Goal: Task Accomplishment & Management: Manage account settings

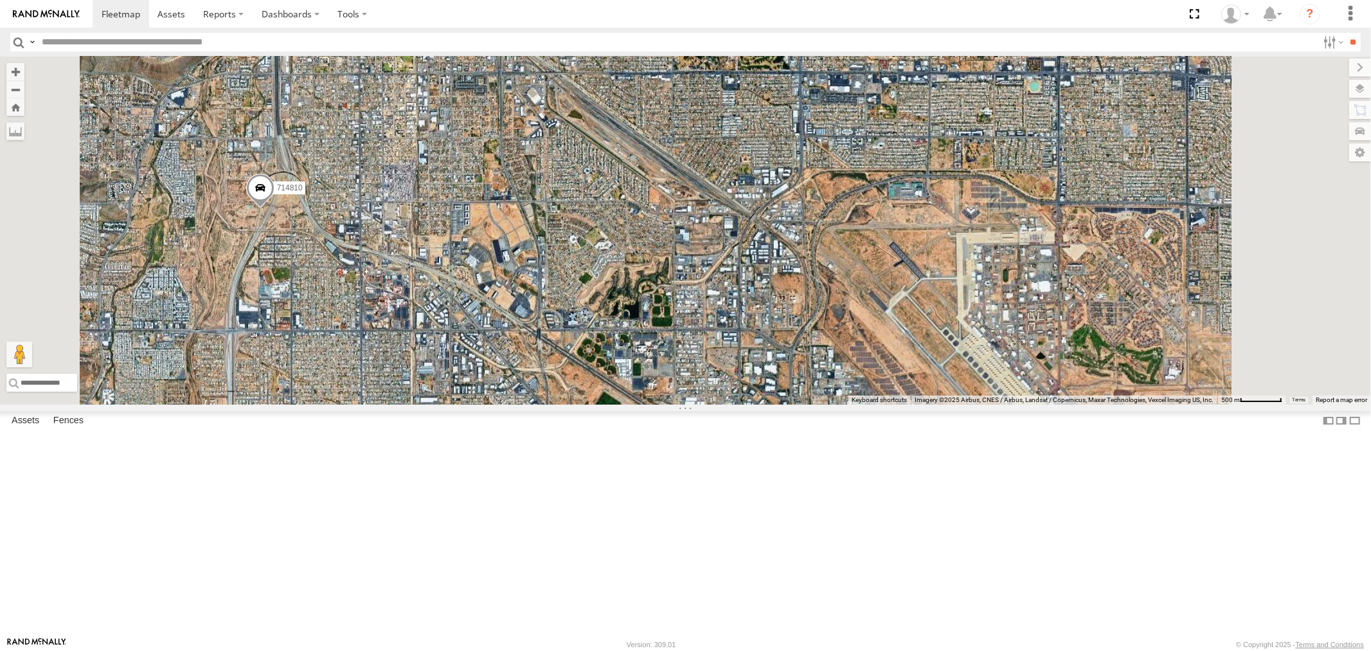
click at [0, 0] on div "All Assets" at bounding box center [0, 0] width 0 height 0
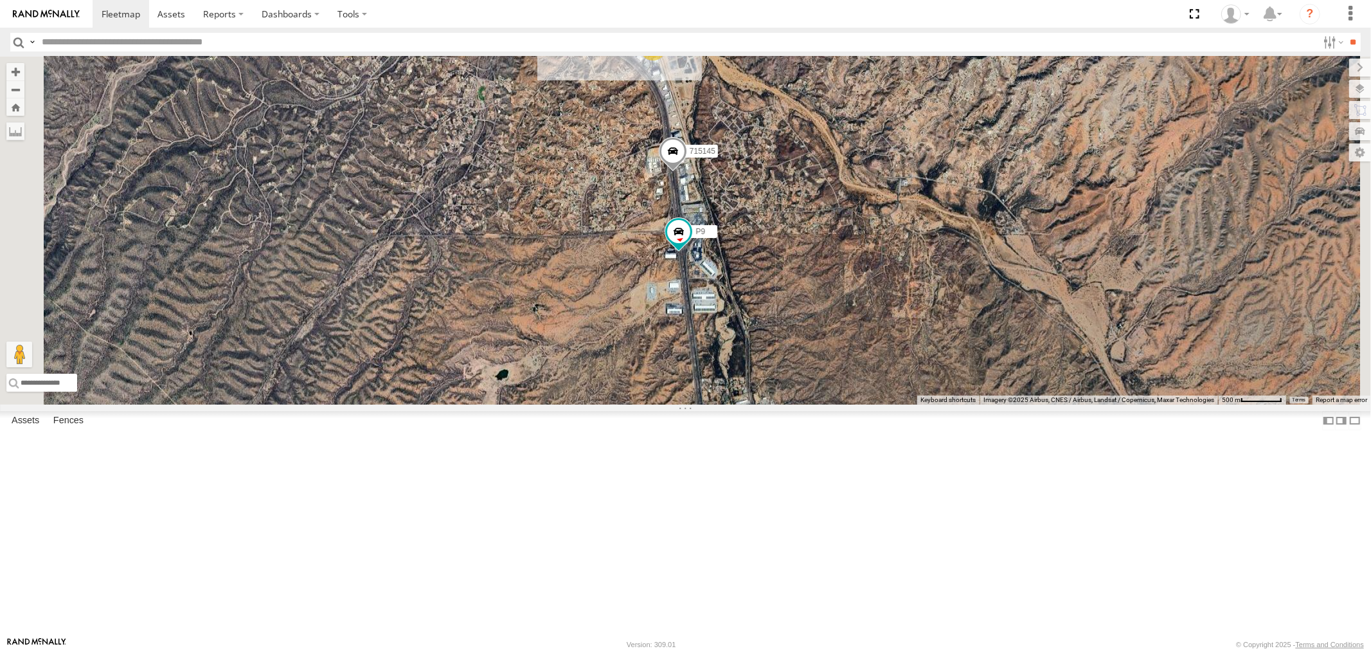
click at [0, 0] on div "All Assets" at bounding box center [0, 0] width 0 height 0
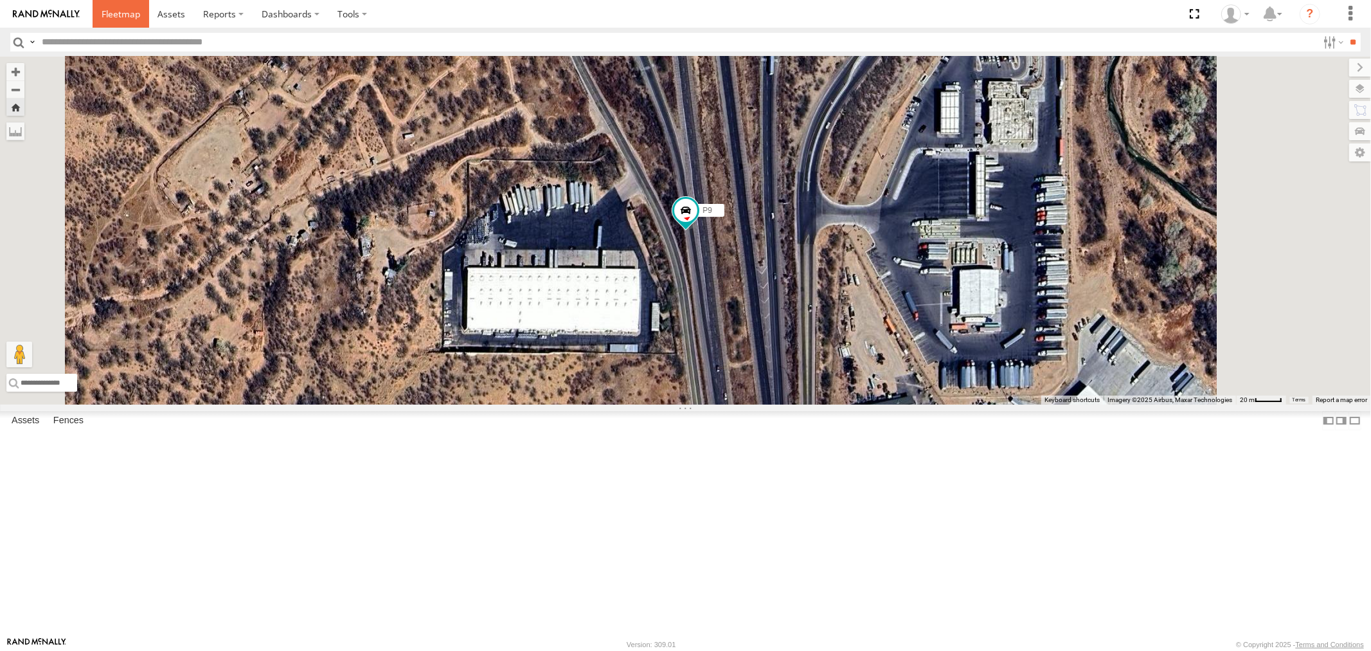
click at [109, 14] on span at bounding box center [121, 14] width 39 height 12
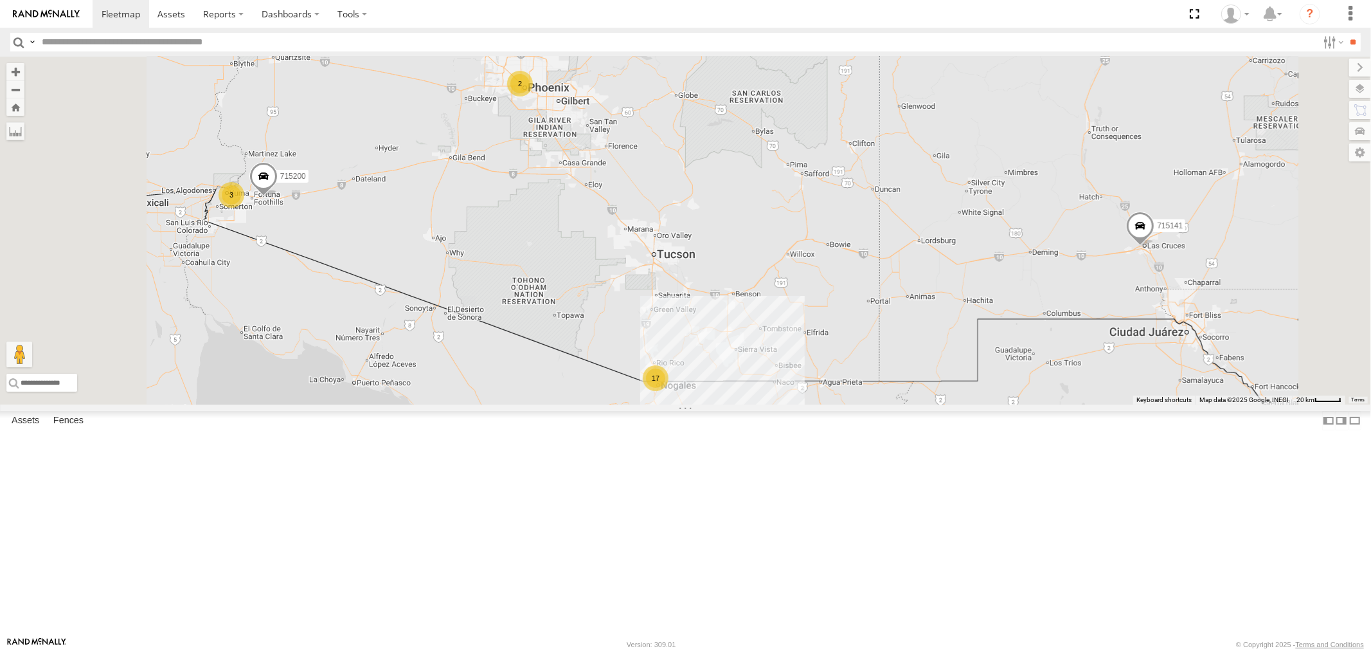
click at [0, 0] on div "P9 All Assets" at bounding box center [0, 0] width 0 height 0
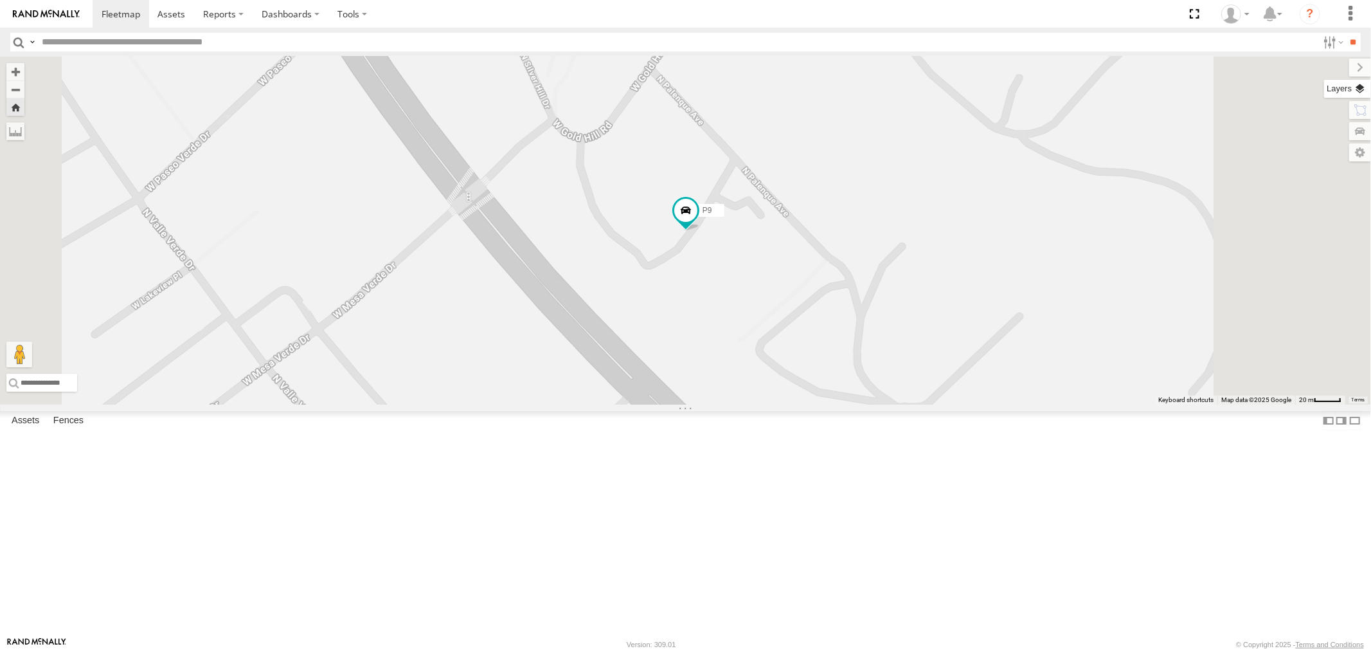
click at [1367, 91] on label at bounding box center [1347, 89] width 47 height 18
click at [0, 0] on span "Basemaps" at bounding box center [0, 0] width 0 height 0
click at [0, 0] on span "Satellite" at bounding box center [0, 0] width 0 height 0
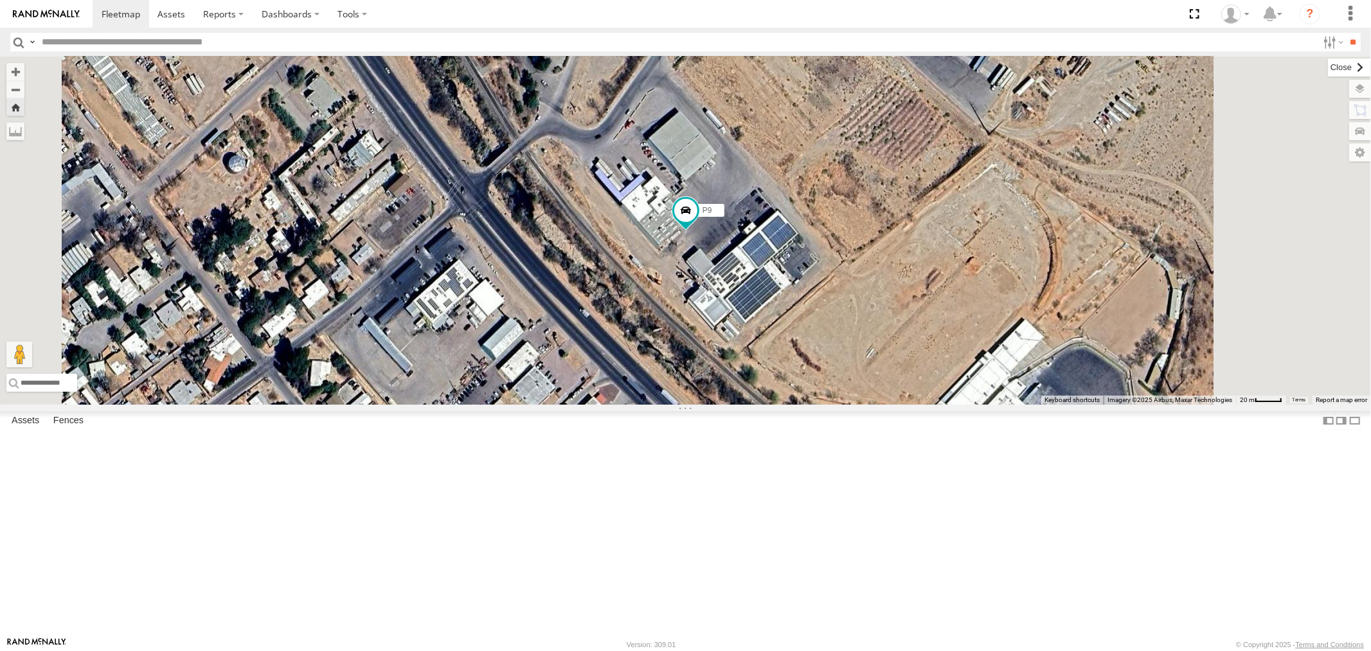
click at [1328, 73] on label at bounding box center [1349, 67] width 43 height 18
click at [0, 0] on div "All Assets" at bounding box center [0, 0] width 0 height 0
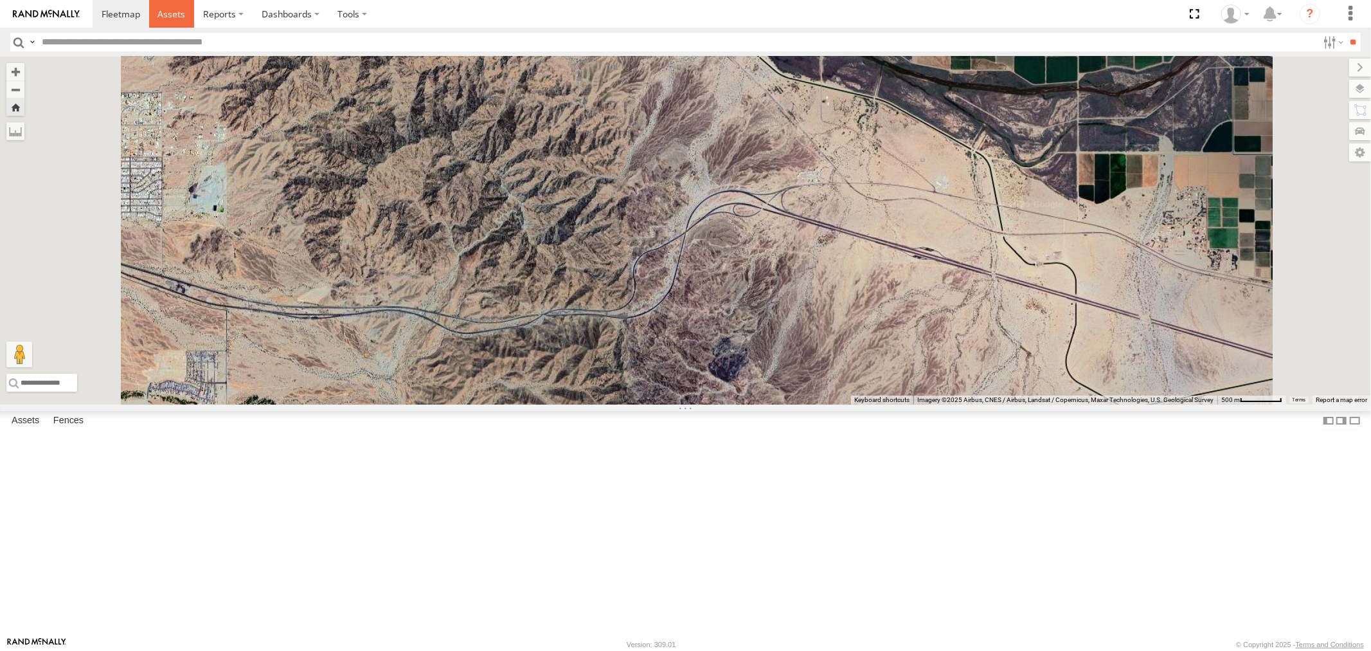
click at [177, 18] on span at bounding box center [171, 14] width 28 height 12
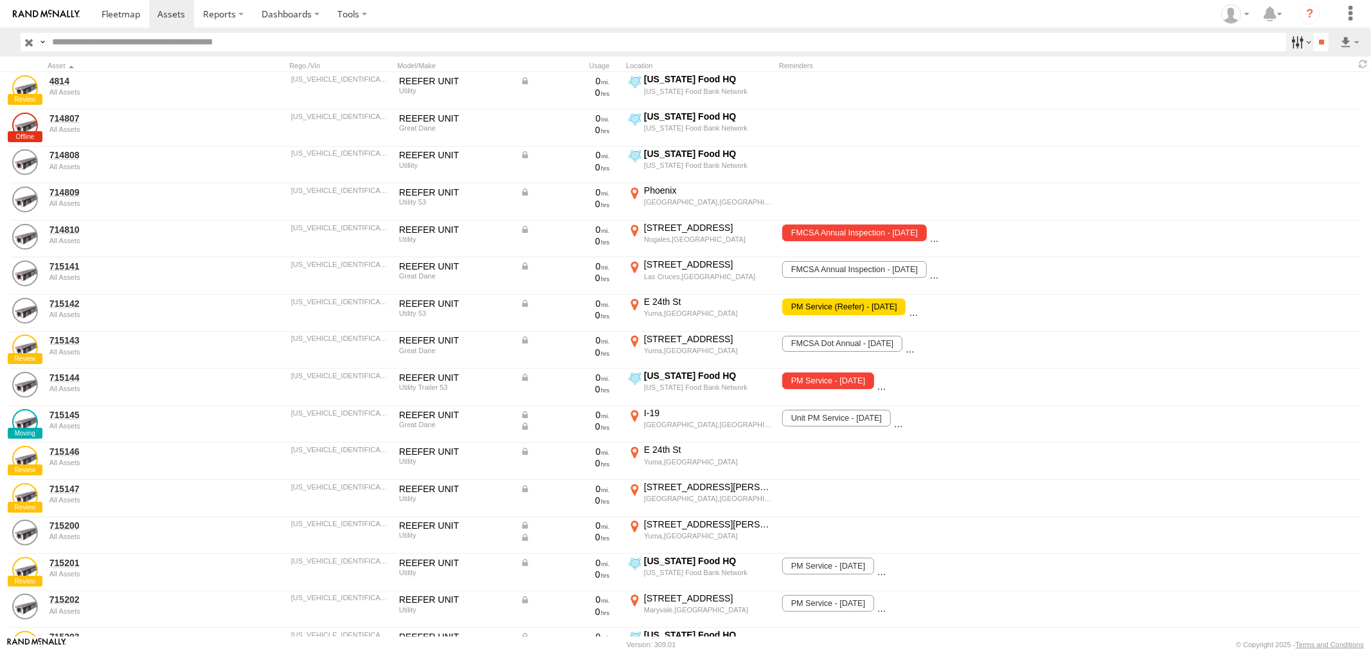
click at [1289, 44] on label at bounding box center [1300, 42] width 28 height 19
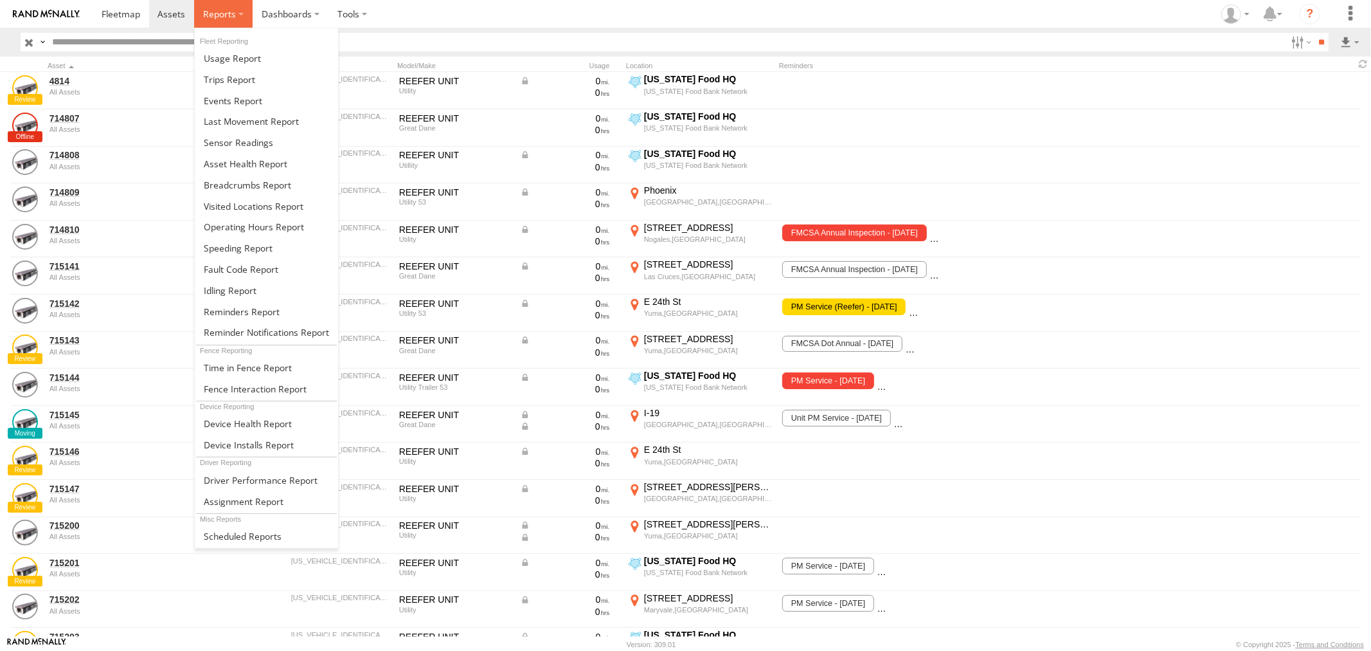
click at [220, 12] on span at bounding box center [219, 14] width 33 height 12
click at [226, 62] on span at bounding box center [232, 58] width 57 height 12
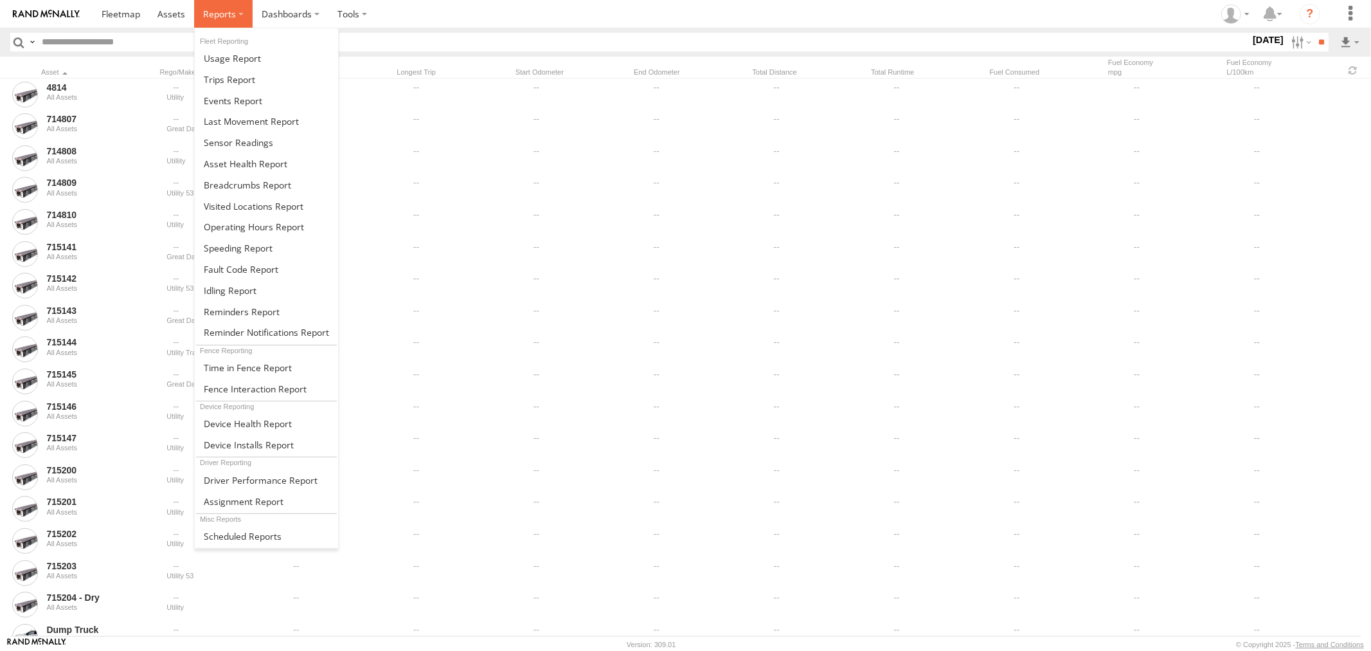
click at [235, 17] on label at bounding box center [223, 14] width 58 height 28
click at [230, 62] on span at bounding box center [232, 58] width 57 height 12
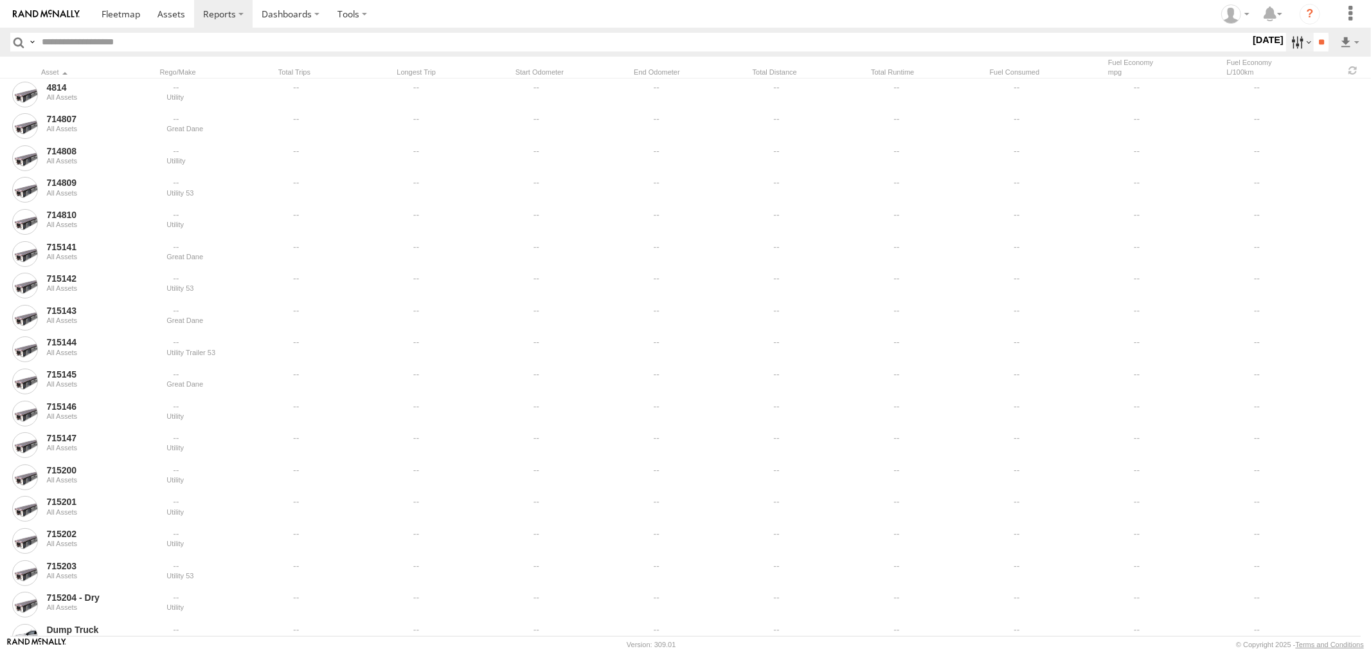
click at [1286, 39] on label at bounding box center [1300, 42] width 28 height 19
click at [0, 0] on label at bounding box center [0, 0] width 0 height 0
click at [1320, 40] on input "**" at bounding box center [1321, 42] width 15 height 19
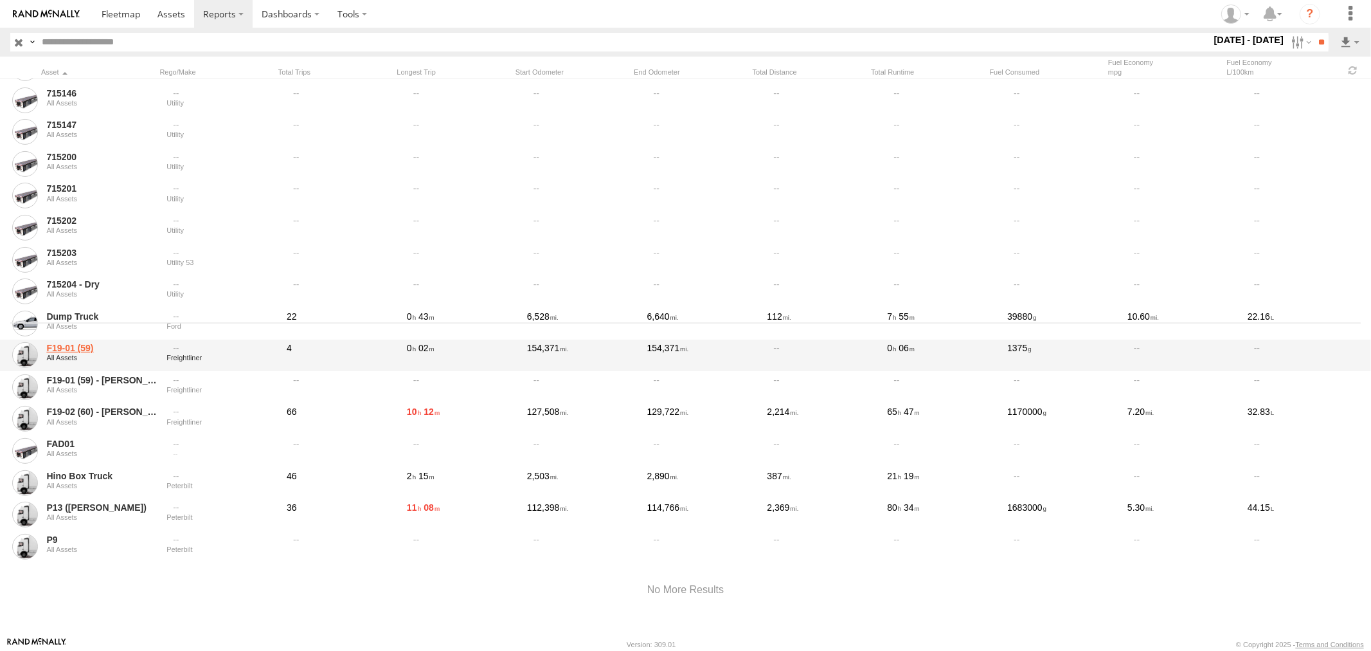
click at [71, 345] on link "F19-01 (59)" at bounding box center [101, 348] width 111 height 12
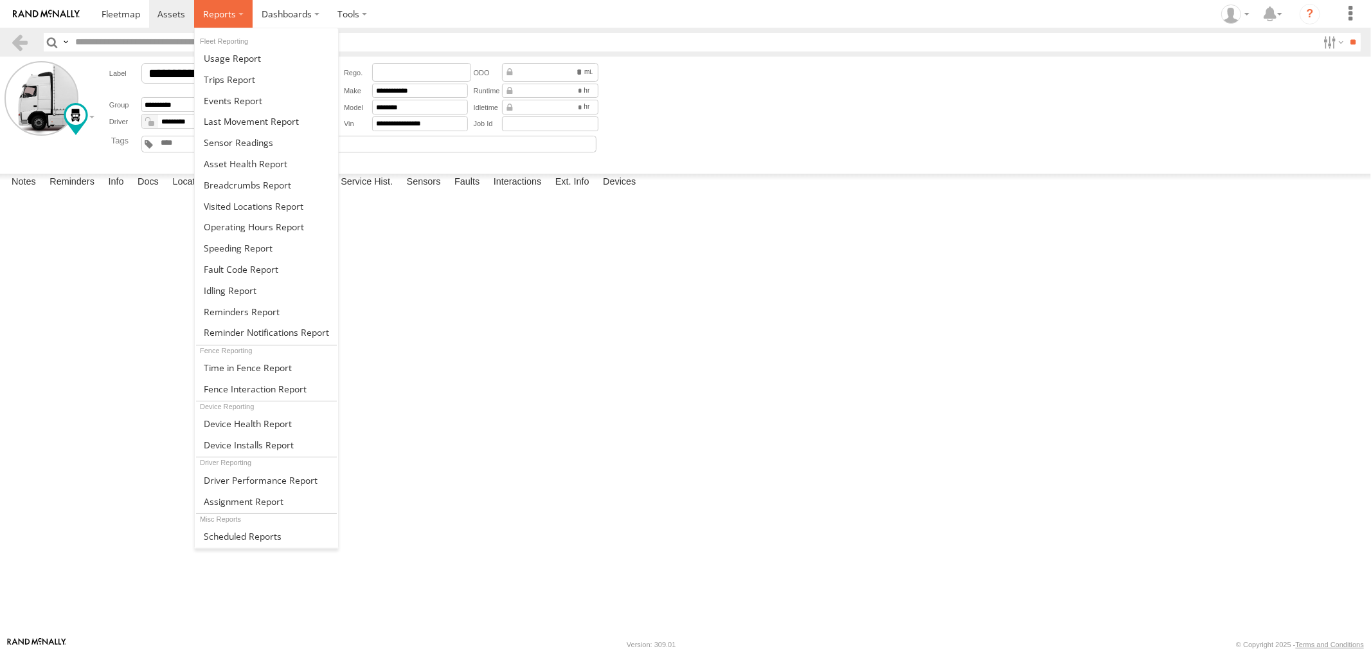
click at [238, 10] on label at bounding box center [223, 14] width 58 height 28
click at [258, 476] on span at bounding box center [261, 480] width 114 height 12
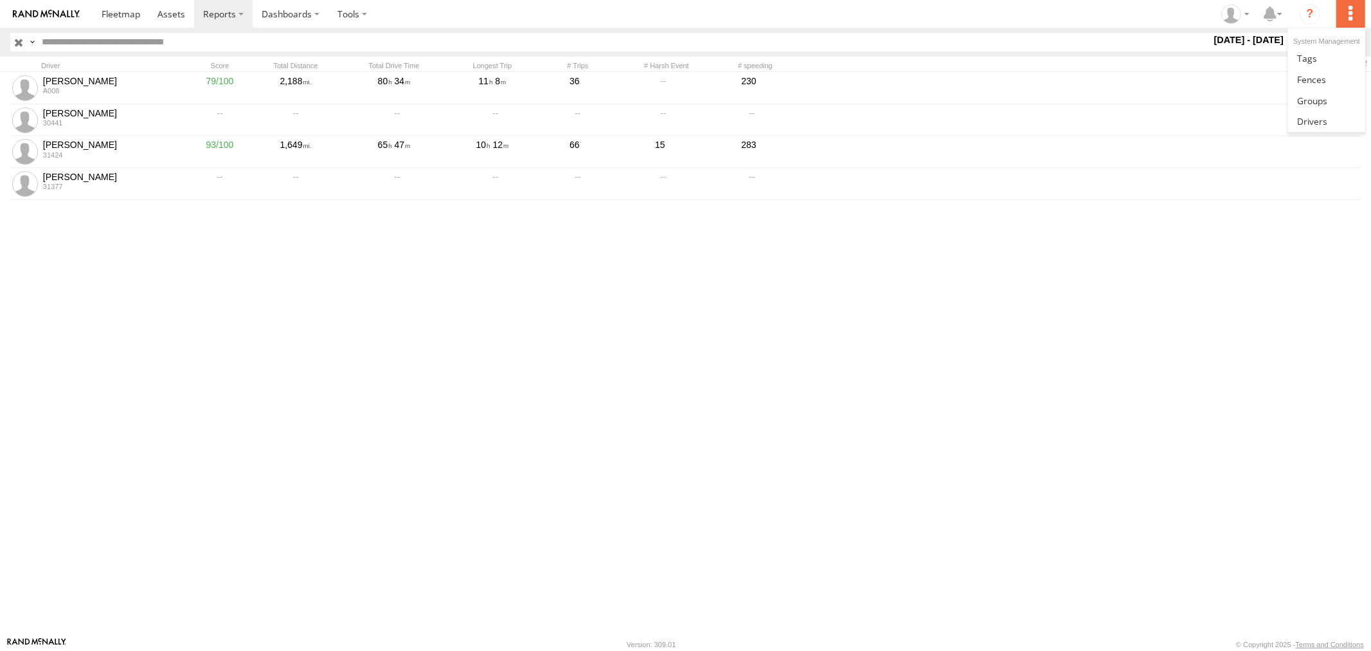
click at [1346, 13] on label at bounding box center [1350, 14] width 28 height 28
click at [1320, 117] on span at bounding box center [1312, 121] width 30 height 12
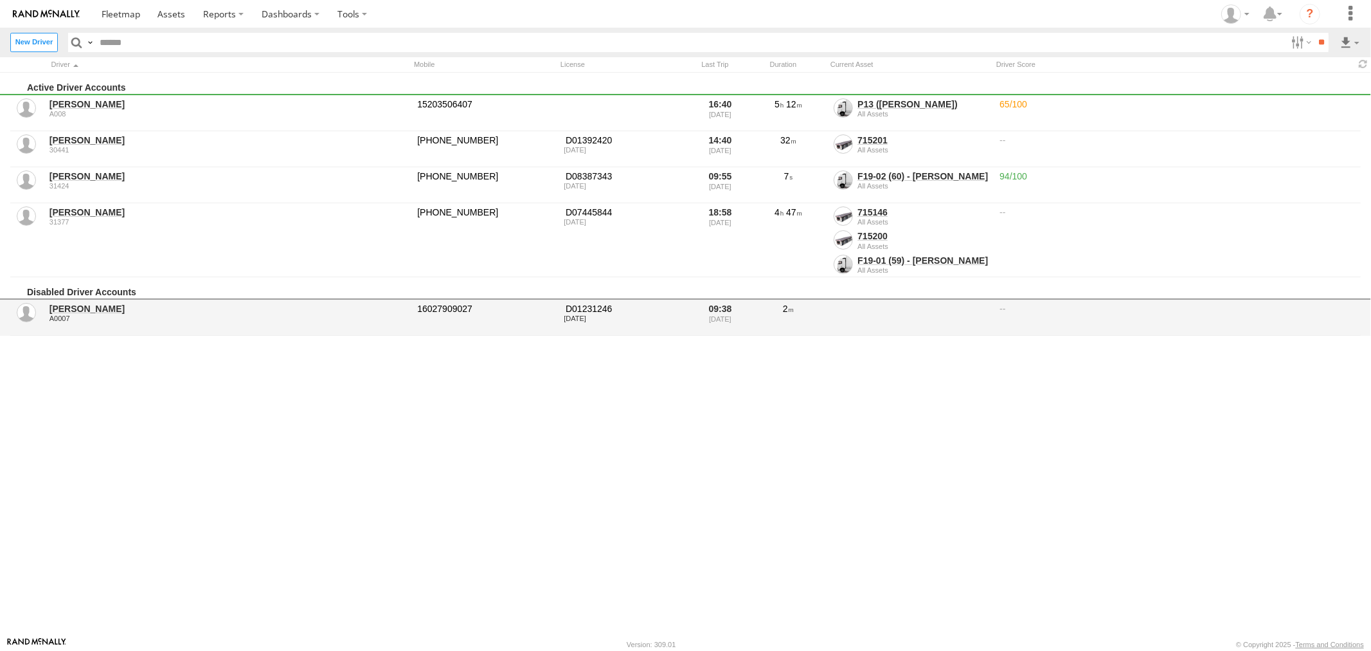
click at [69, 305] on link "David Sosa" at bounding box center [228, 309] width 359 height 12
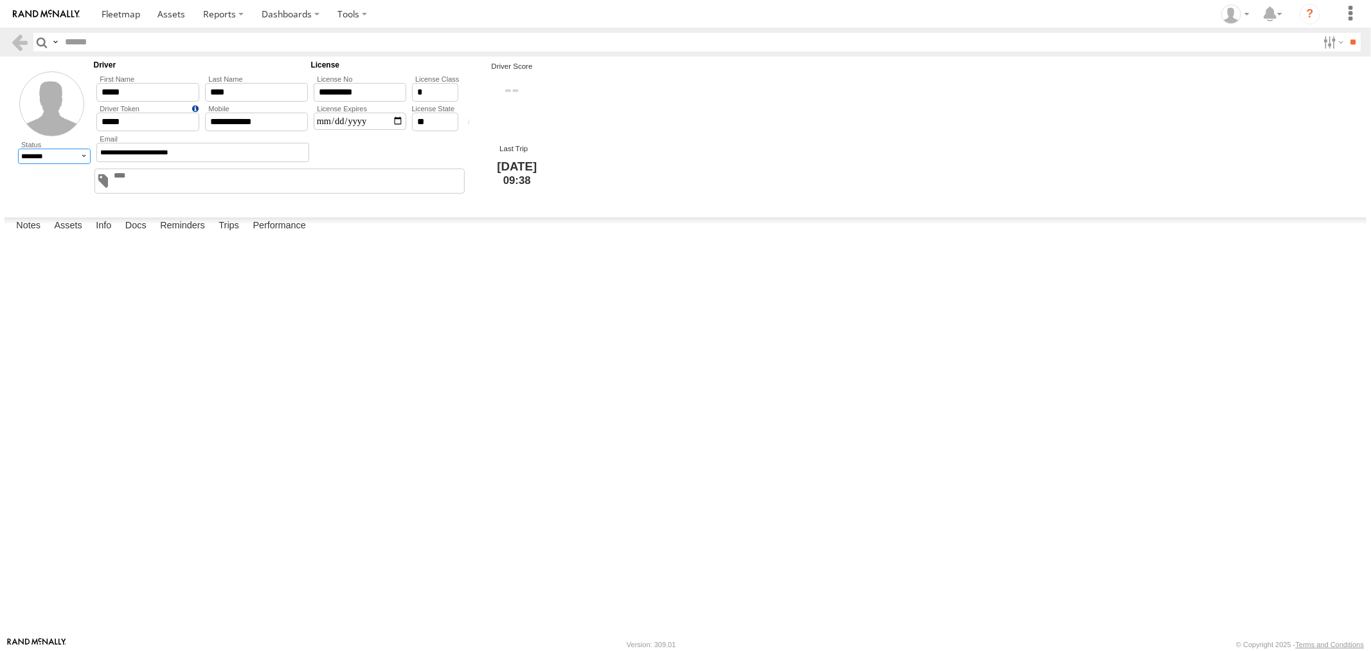
click at [80, 155] on select "******* ******** ******" at bounding box center [54, 155] width 73 height 15
select select "*"
click at [18, 148] on select "******* ******** ******" at bounding box center [54, 155] width 73 height 15
click at [0, 0] on label "Cancel" at bounding box center [0, 0] width 0 height 0
click at [85, 158] on select "******* ******** ******" at bounding box center [54, 155] width 73 height 15
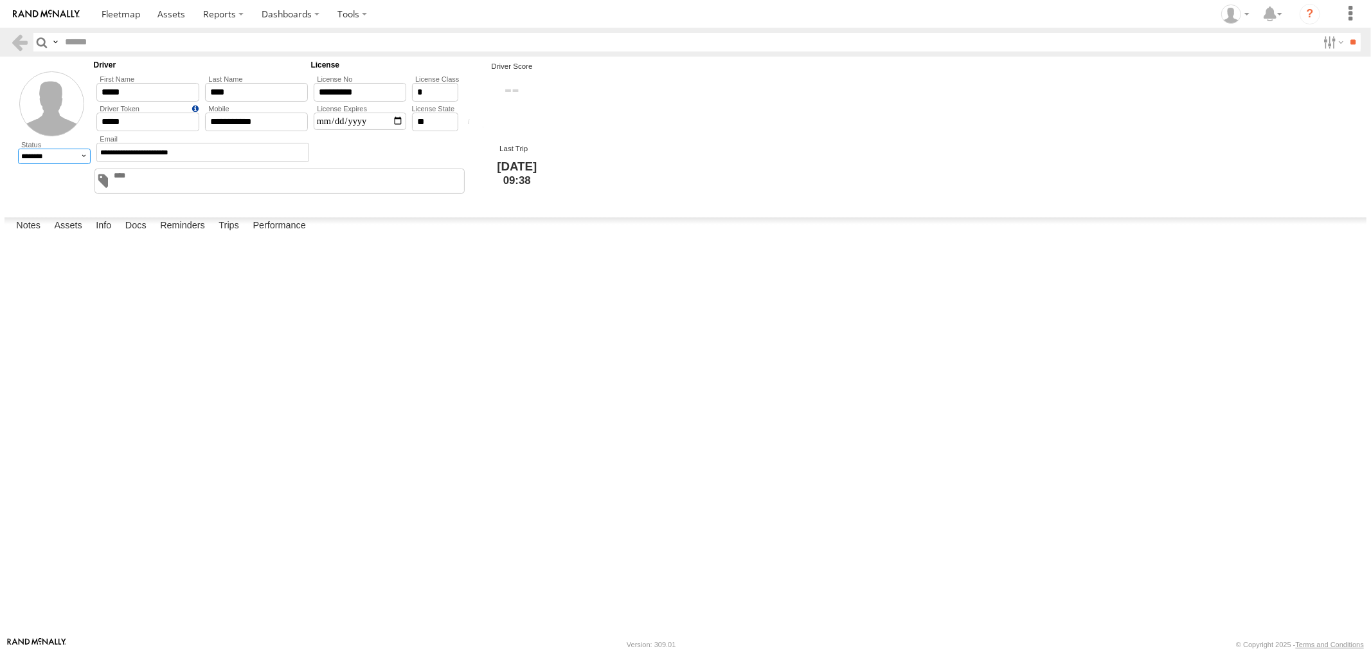
select select "*"
click at [18, 148] on select "******* ******** ******" at bounding box center [54, 155] width 73 height 15
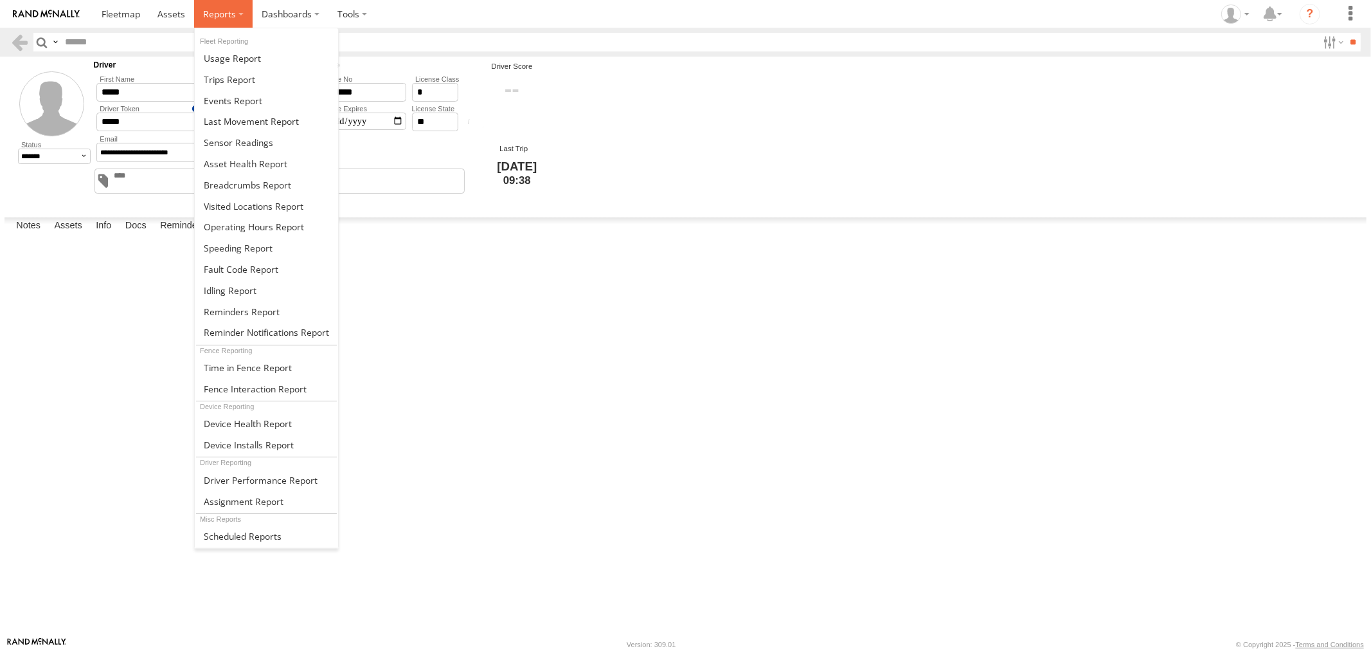
click at [213, 14] on span at bounding box center [219, 14] width 33 height 12
click at [233, 59] on span at bounding box center [232, 58] width 57 height 12
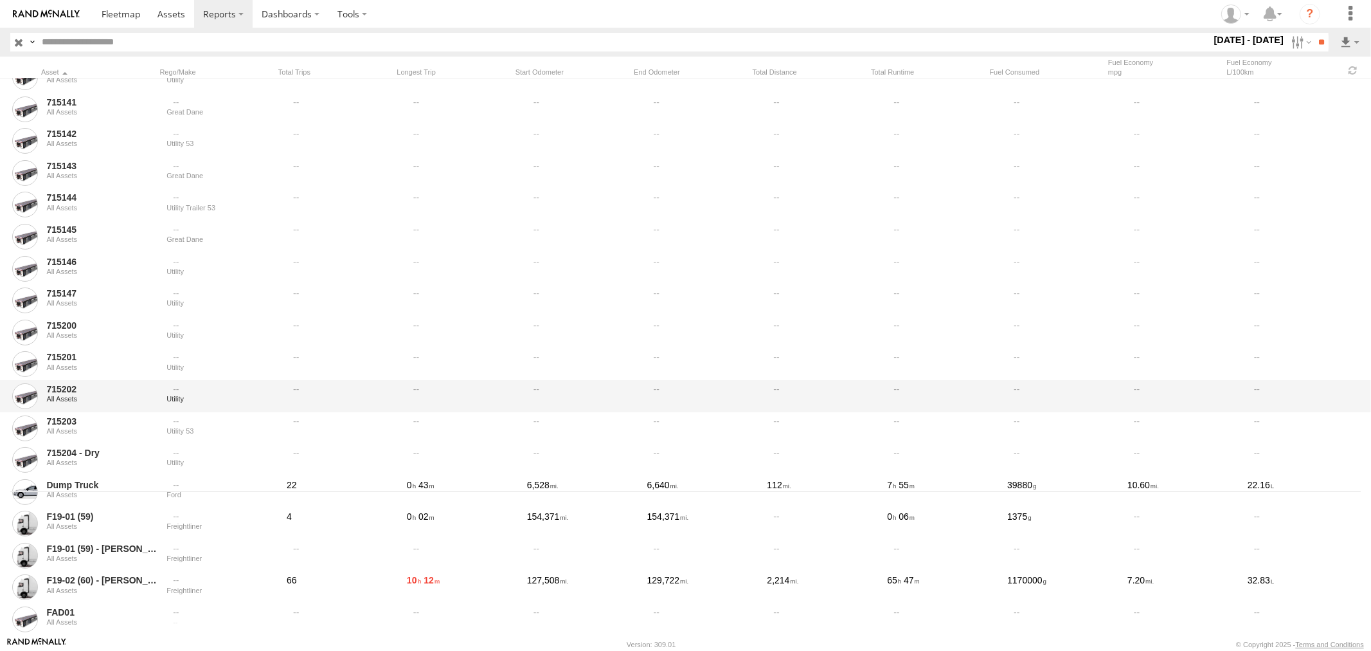
scroll to position [313, 0]
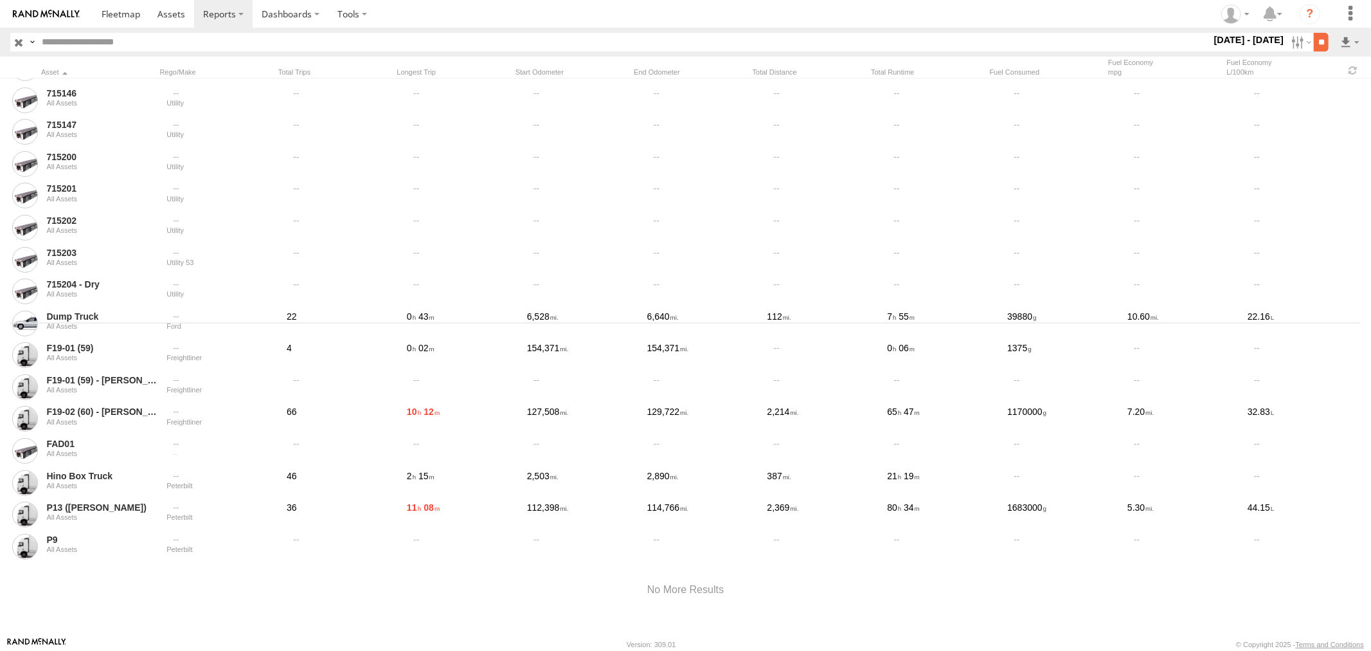
click at [1322, 40] on input "**" at bounding box center [1321, 42] width 15 height 19
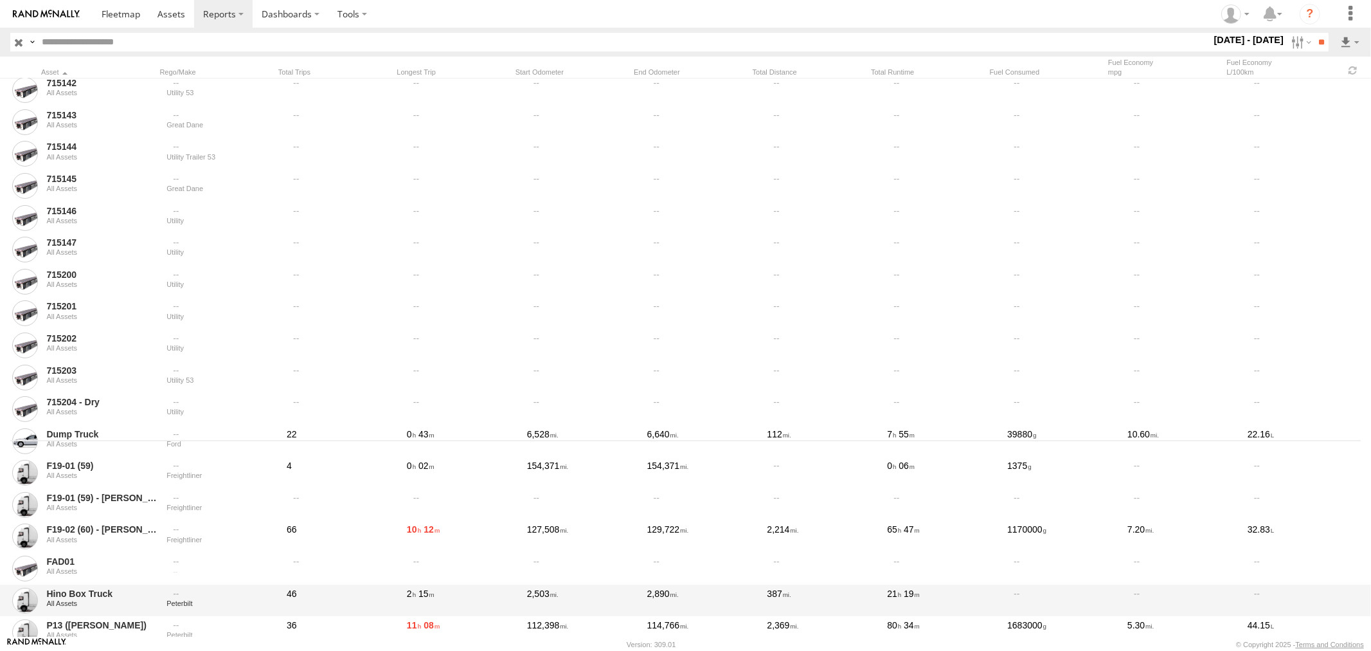
scroll to position [0, 0]
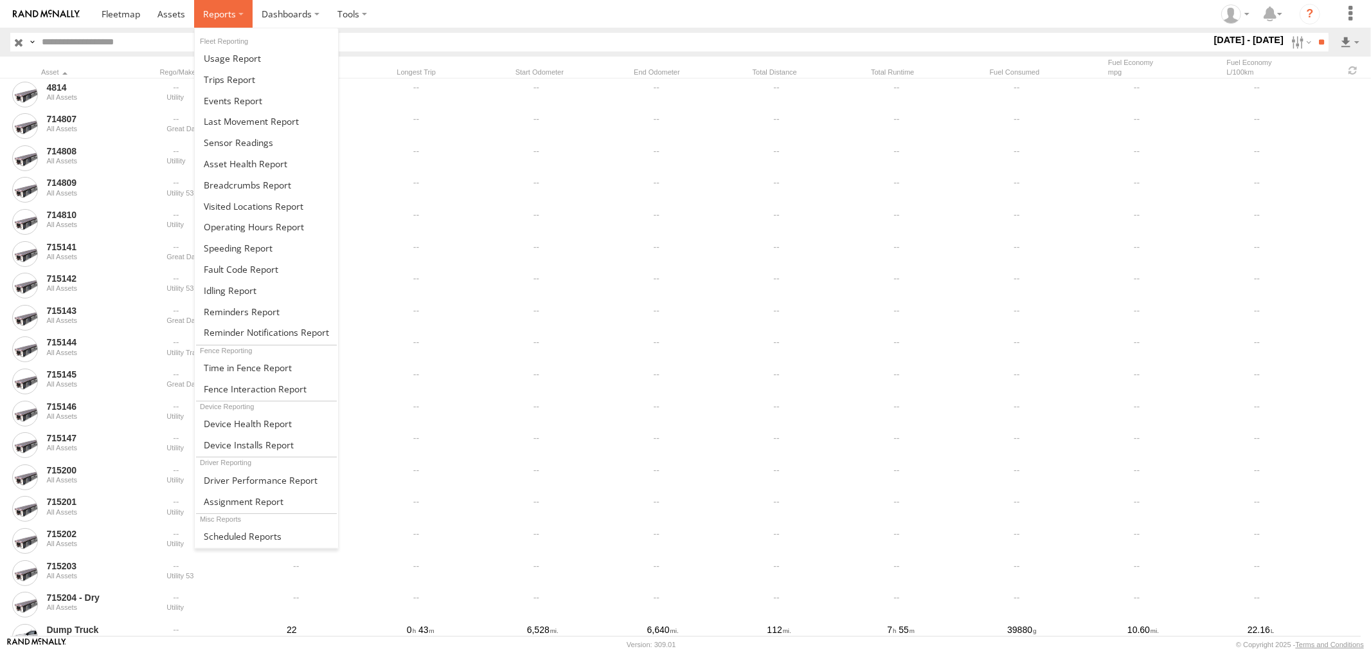
click at [226, 4] on label at bounding box center [223, 14] width 58 height 28
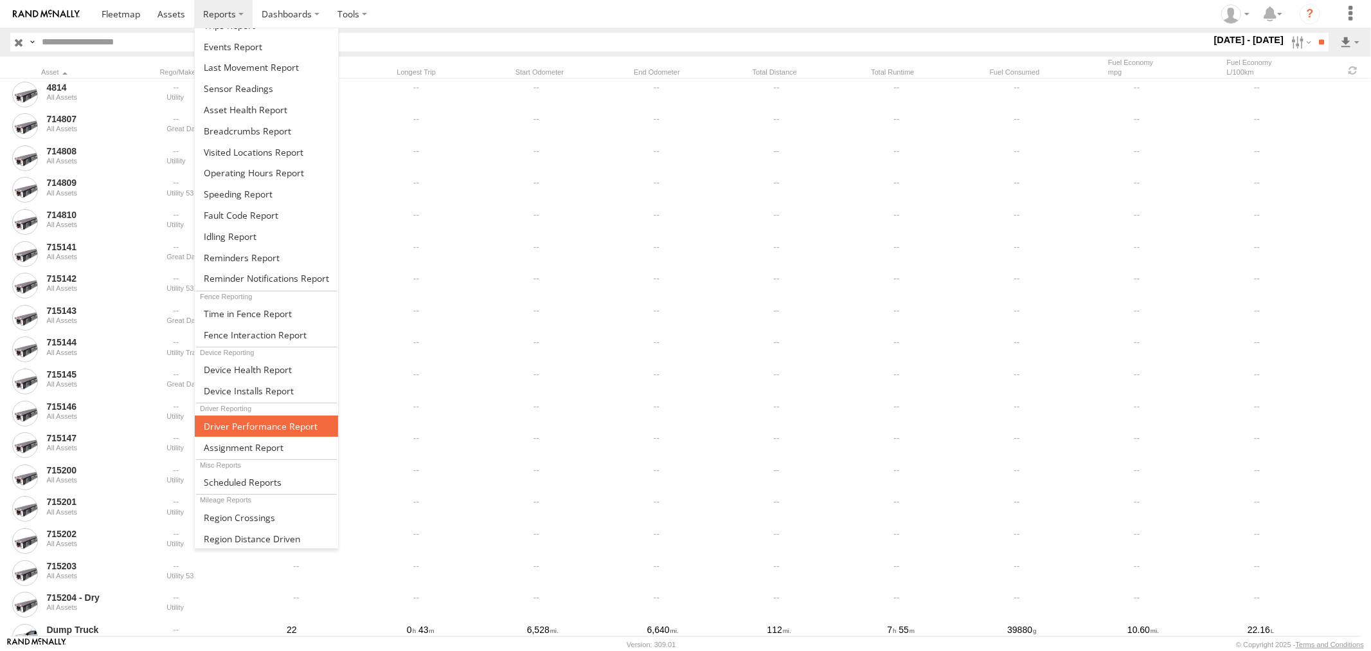
click at [261, 429] on span at bounding box center [261, 426] width 114 height 12
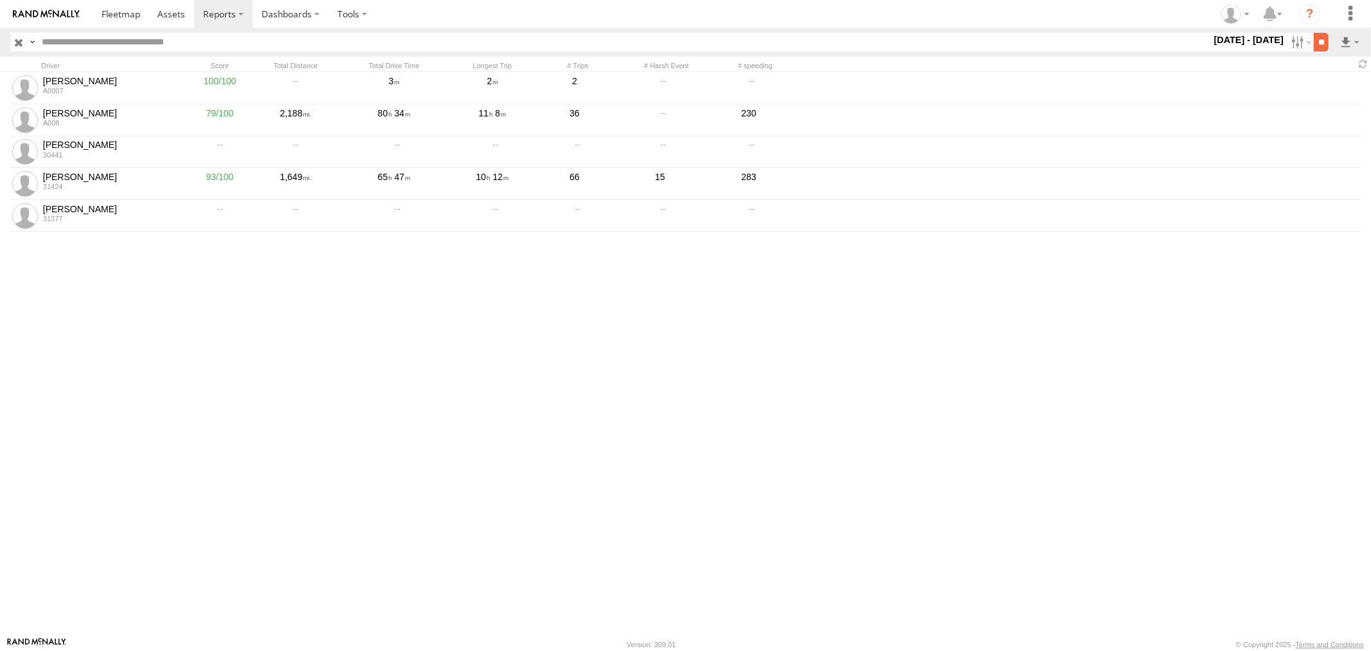
click at [1314, 41] on input "**" at bounding box center [1321, 42] width 15 height 19
click at [120, 13] on span at bounding box center [121, 14] width 39 height 12
